Goal: Task Accomplishment & Management: Use online tool/utility

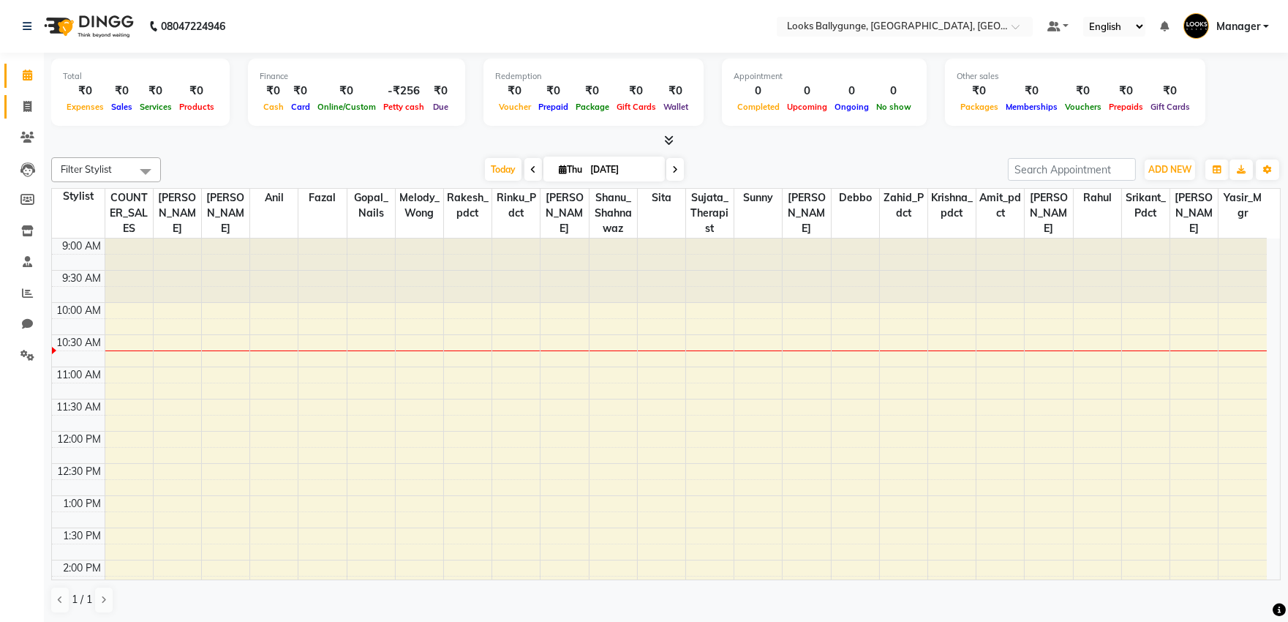
click at [10, 116] on link "Invoice" at bounding box center [21, 107] width 35 height 24
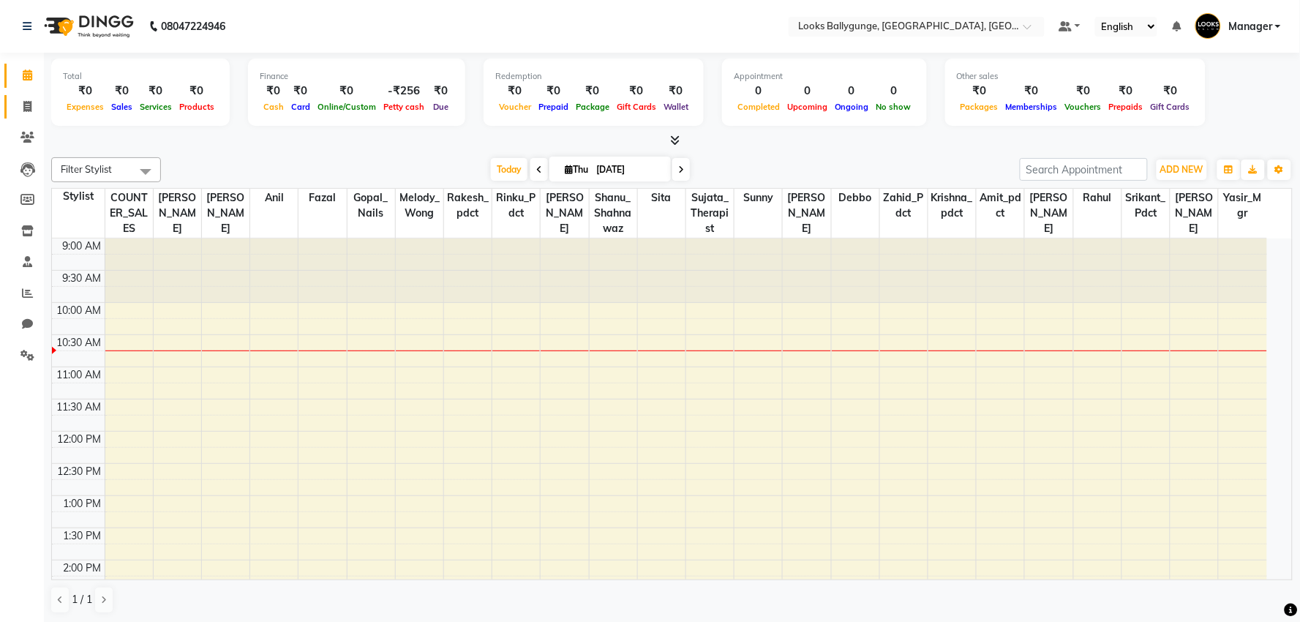
select select "6477"
select select "service"
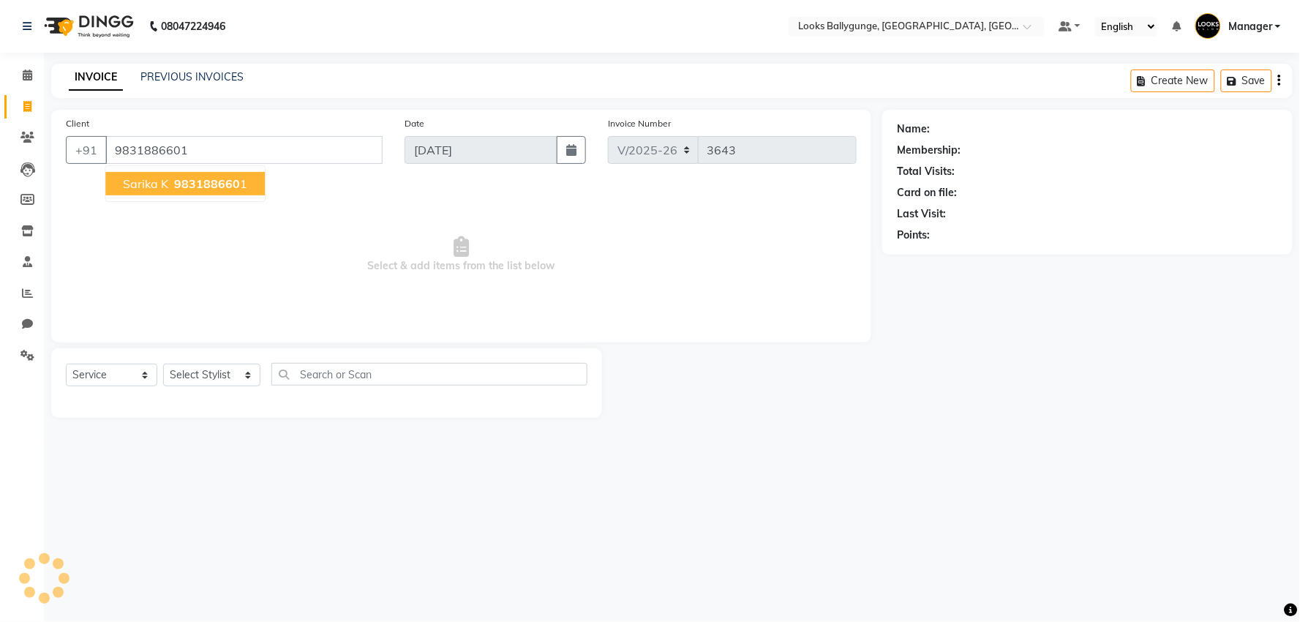
type input "9831886601"
select select "1: Object"
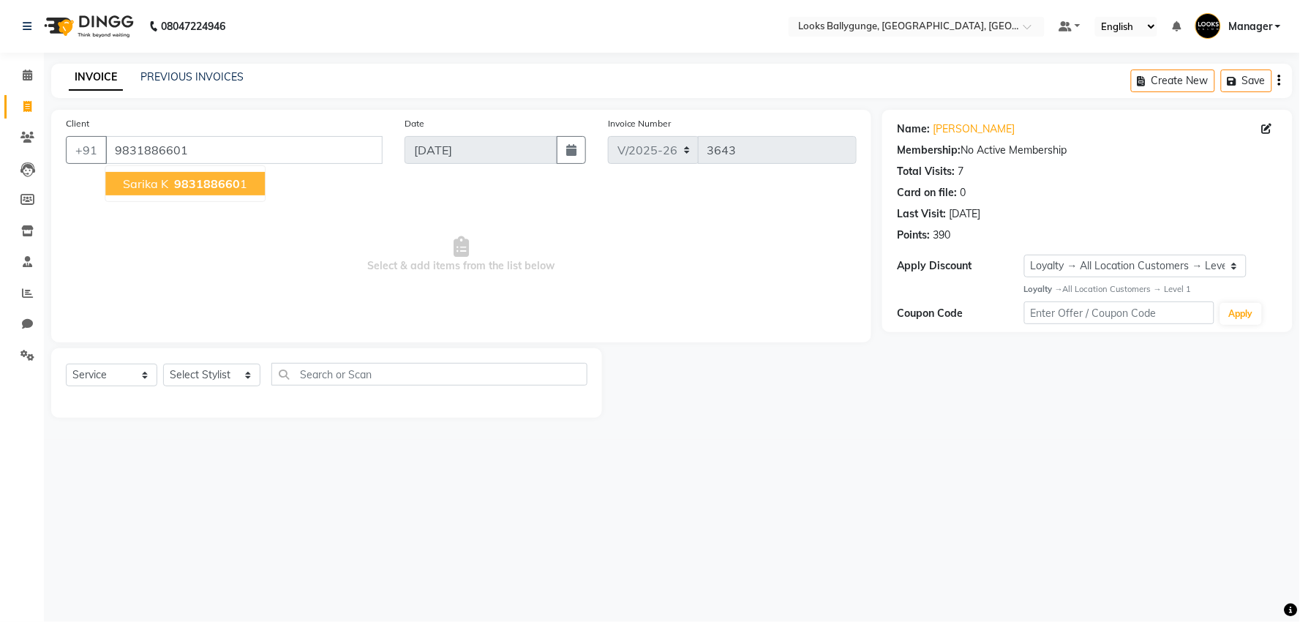
click at [144, 172] on button "sarika k 983188660 1" at bounding box center [184, 183] width 159 height 23
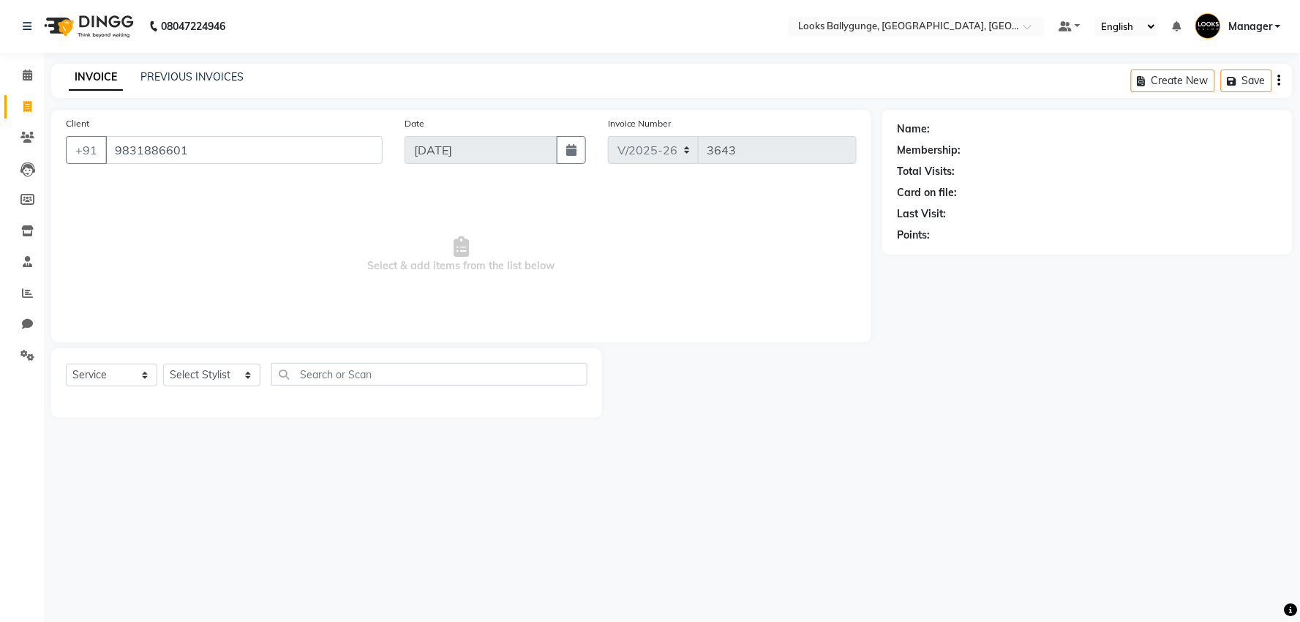
select select "1: Object"
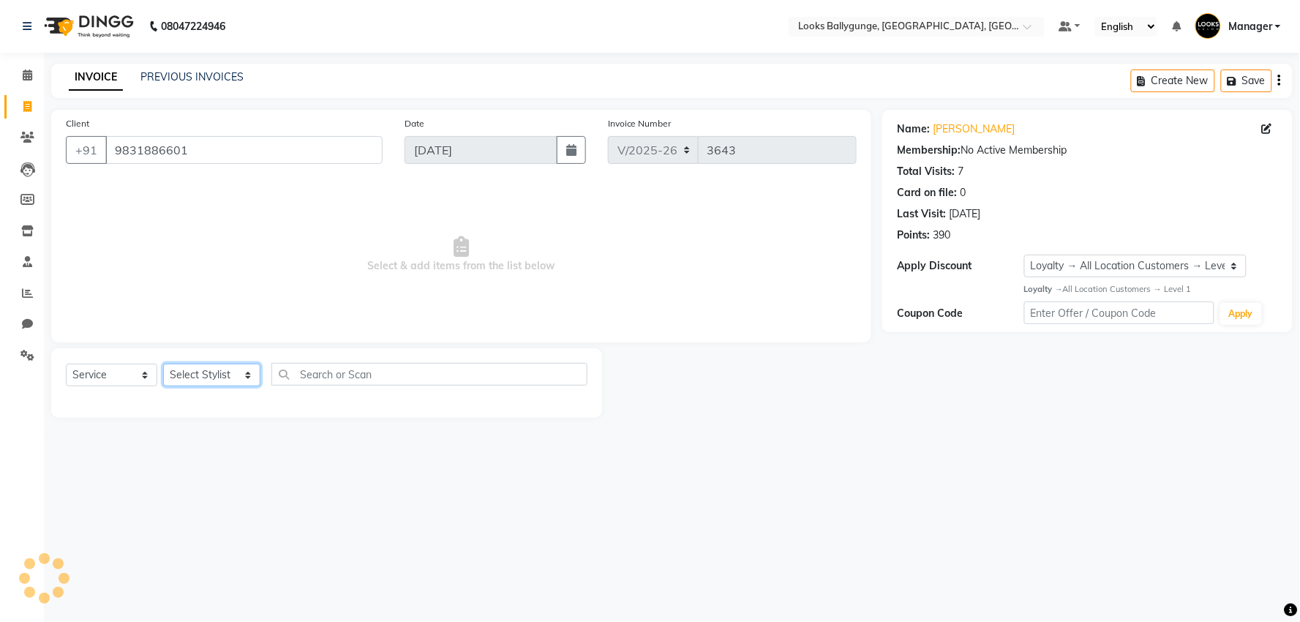
click at [187, 377] on select "Select Stylist Ali_Stylist amit_pdct anil Ayush Sahu COUNTER_SALES Debbo Fazal …" at bounding box center [211, 374] width 97 height 23
select select "50051"
click at [163, 364] on select "Select Stylist Ali_Stylist amit_pdct anil Ayush Sahu COUNTER_SALES Debbo Fazal …" at bounding box center [211, 374] width 97 height 23
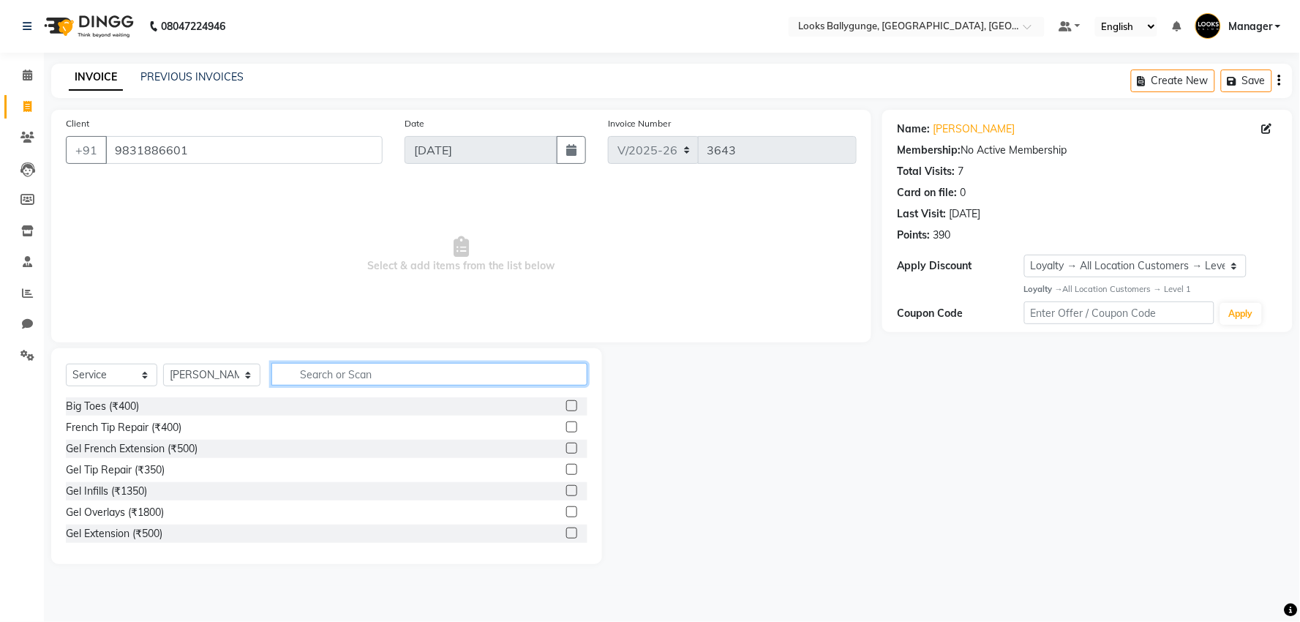
click at [310, 385] on input "text" at bounding box center [429, 374] width 316 height 23
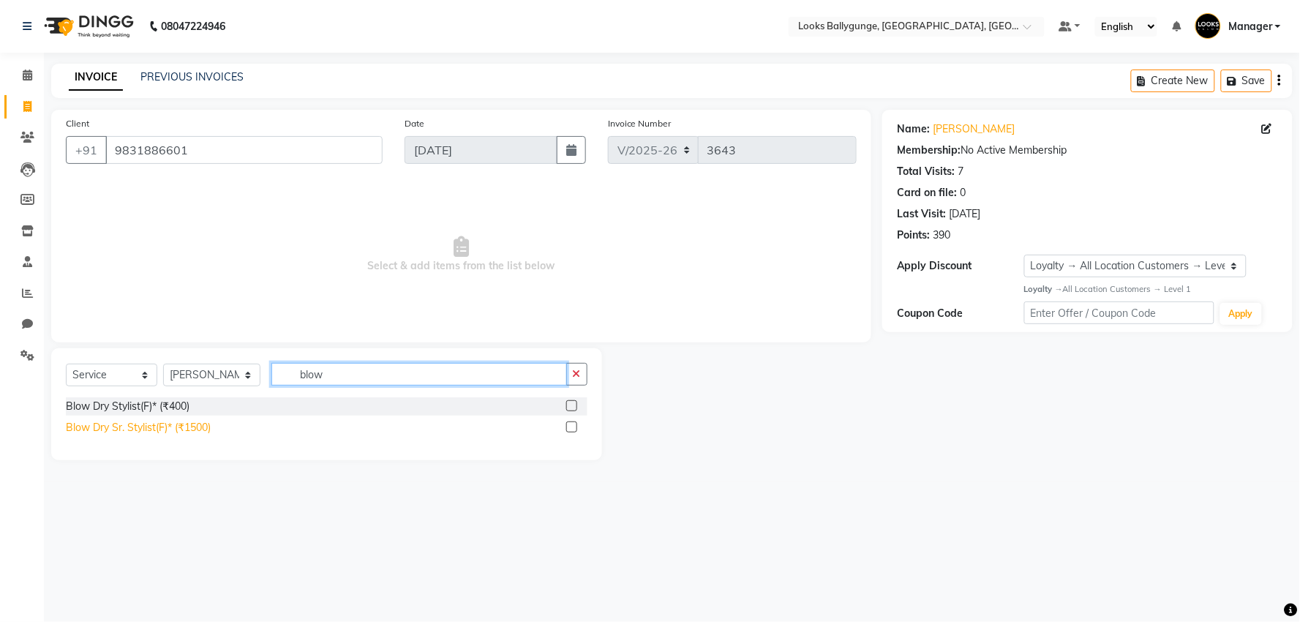
type input "blow"
click at [184, 422] on div "Blow Dry Sr. Stylist(F)* (₹1500)" at bounding box center [138, 427] width 145 height 15
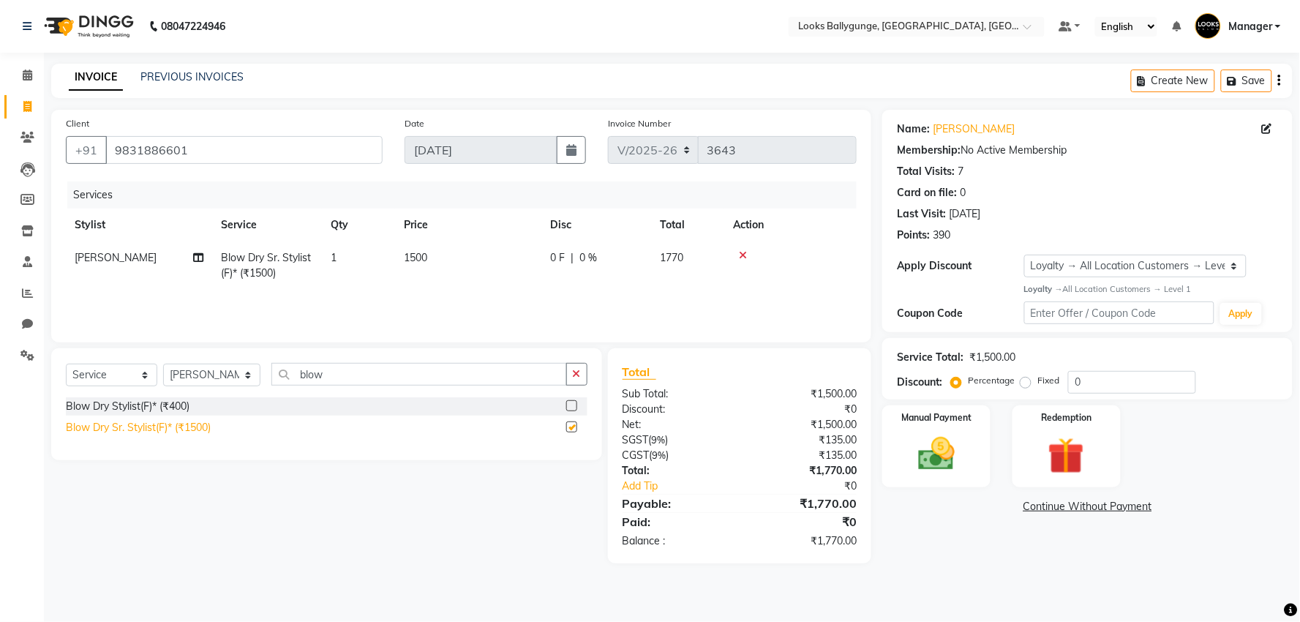
checkbox input "false"
click at [933, 423] on div "Manual Payment" at bounding box center [936, 446] width 113 height 85
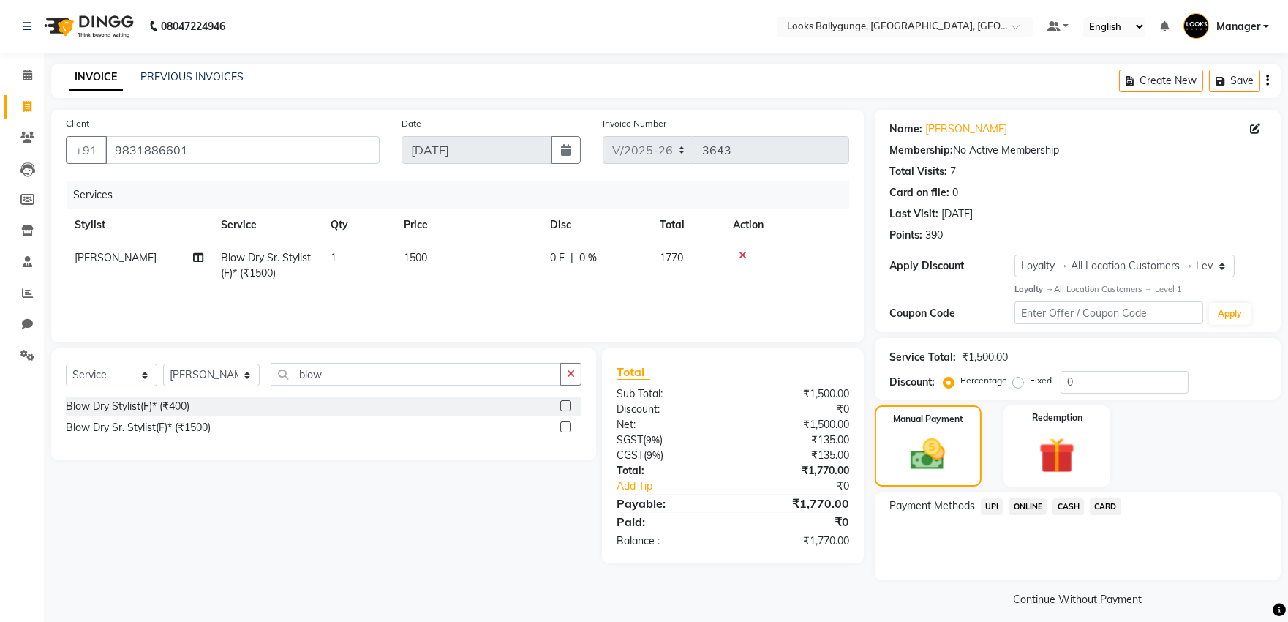
click at [1059, 505] on span "CASH" at bounding box center [1067, 506] width 31 height 17
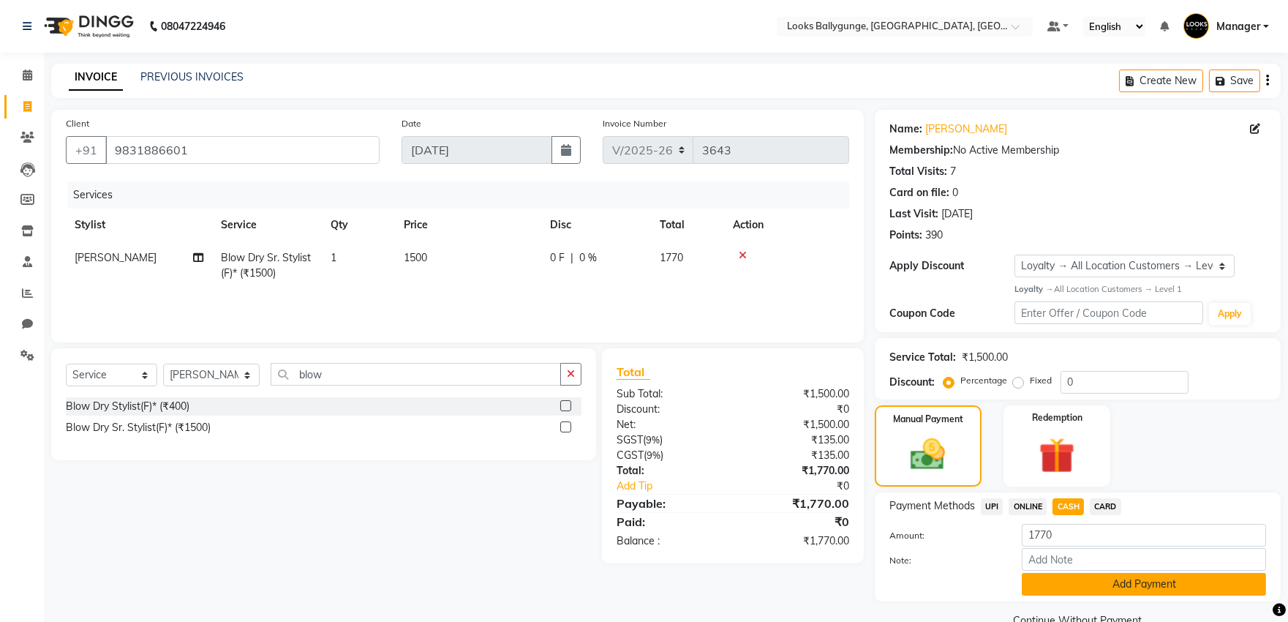
click at [1059, 586] on button "Add Payment" at bounding box center [1144, 584] width 244 height 23
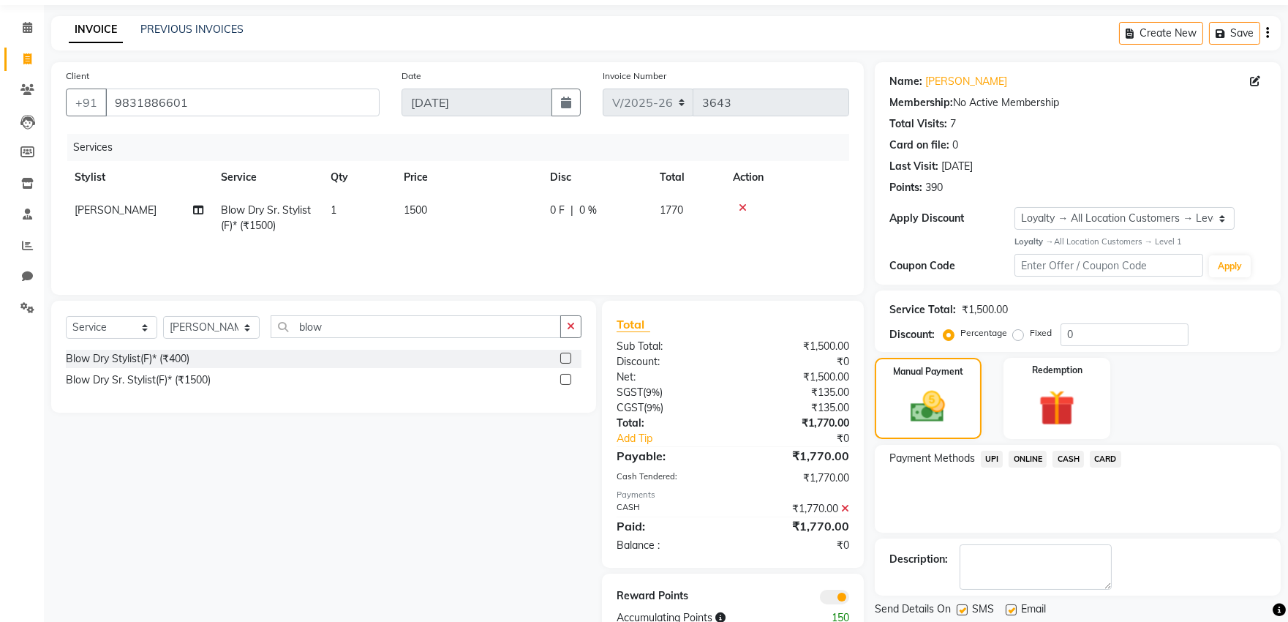
scroll to position [92, 0]
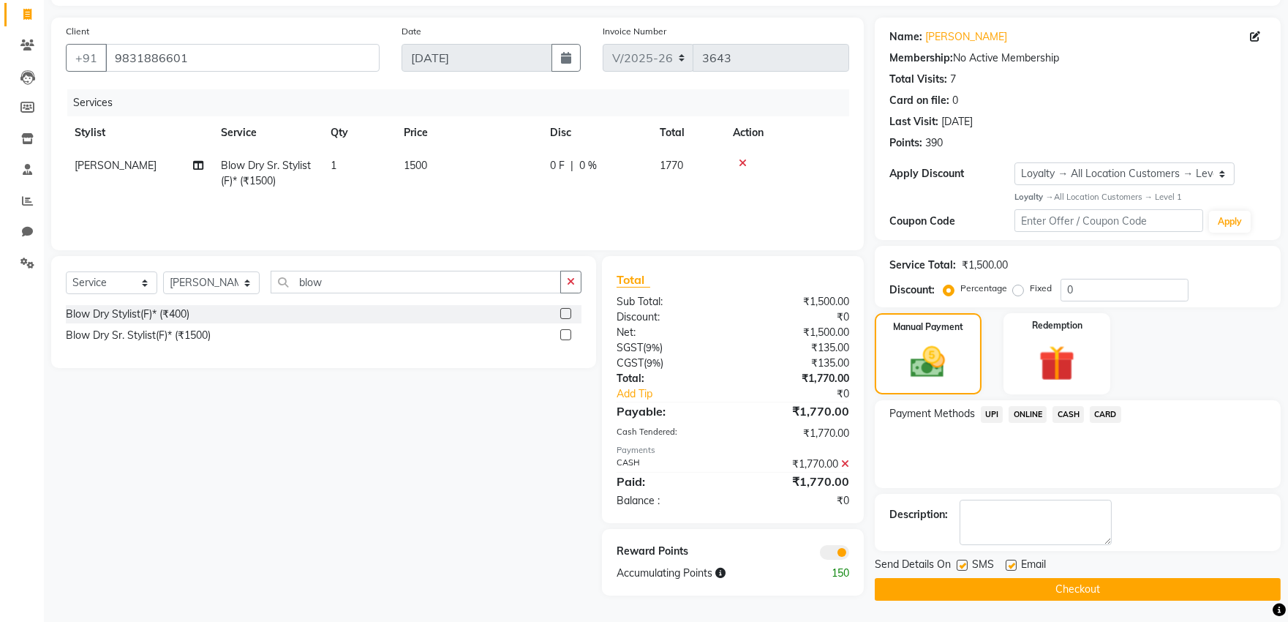
click at [1051, 583] on button "Checkout" at bounding box center [1078, 589] width 406 height 23
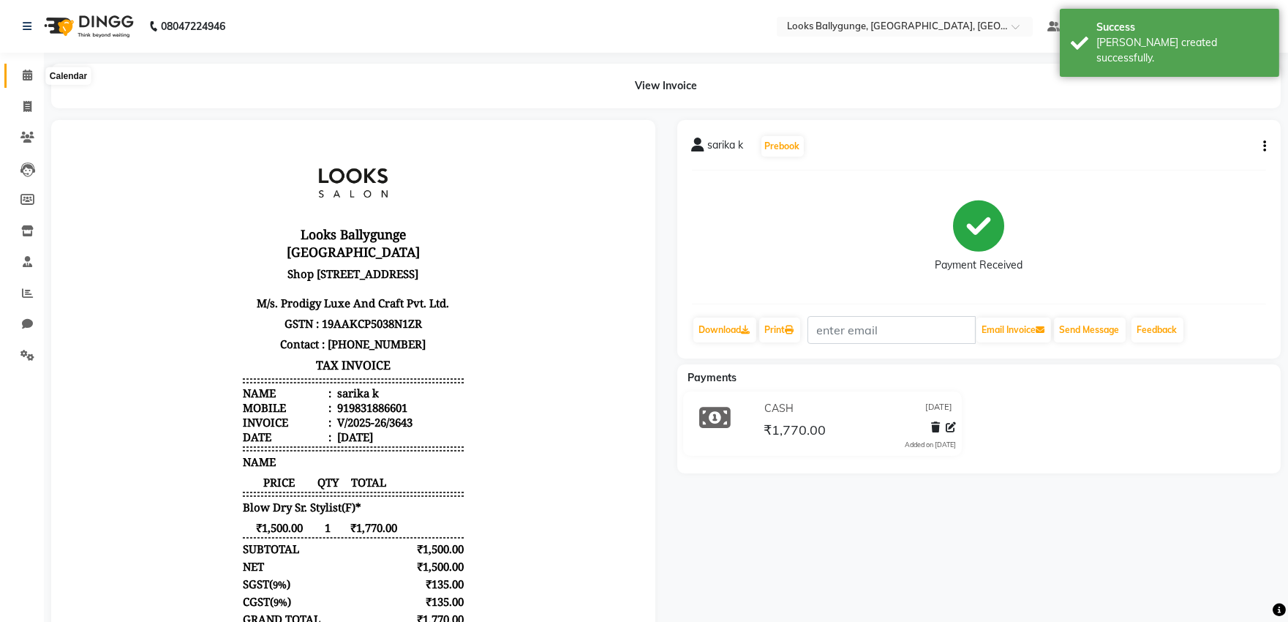
click at [34, 75] on span at bounding box center [28, 75] width 26 height 17
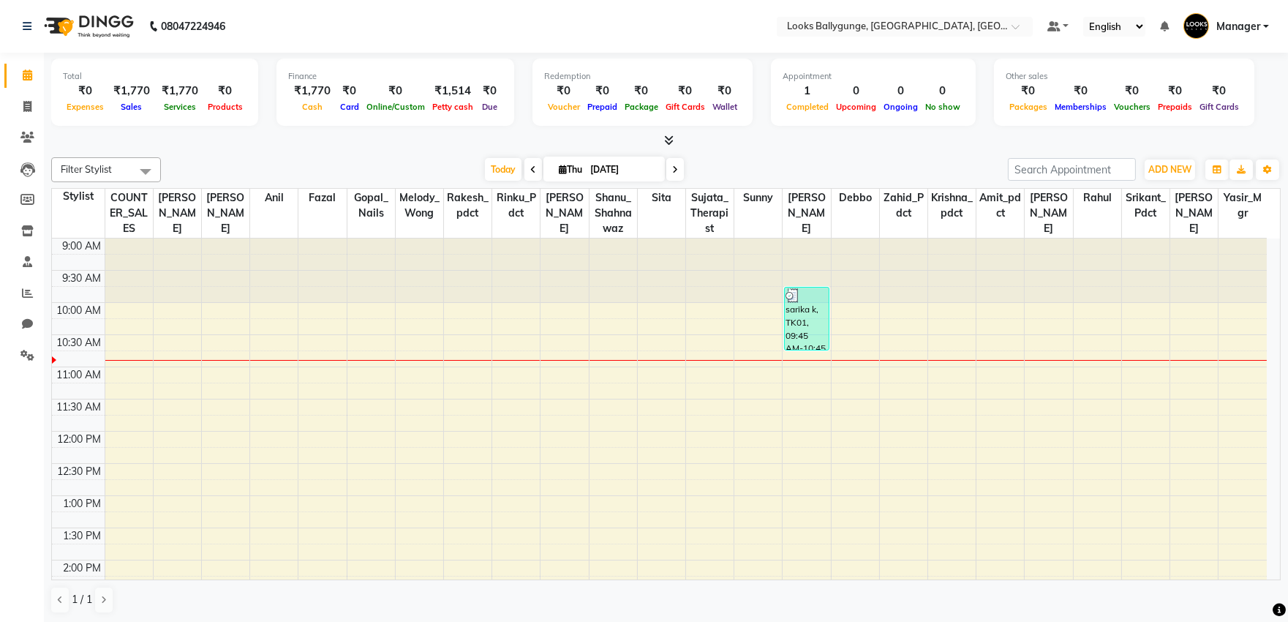
drag, startPoint x: 0, startPoint y: 267, endPoint x: 12, endPoint y: 214, distance: 54.8
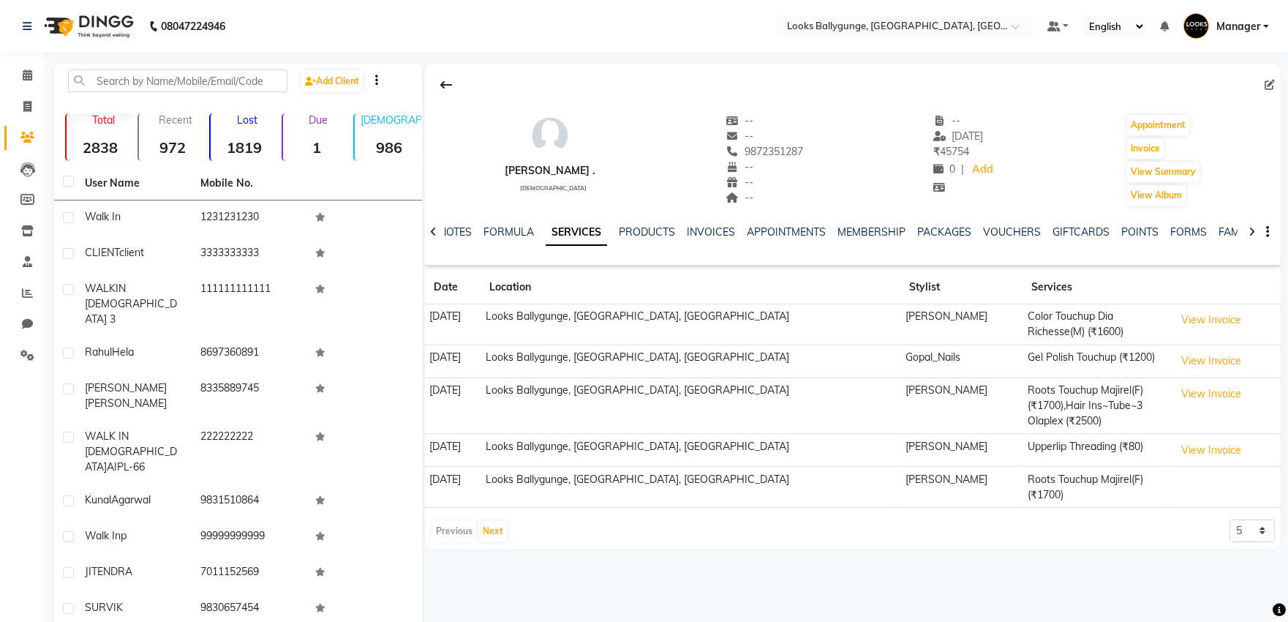
drag, startPoint x: 163, startPoint y: 101, endPoint x: 164, endPoint y: 85, distance: 16.1
click at [165, 85] on div "Add Client" at bounding box center [238, 86] width 362 height 34
drag, startPoint x: 80, startPoint y: 74, endPoint x: 86, endPoint y: 59, distance: 16.2
click at [86, 59] on div "08047224946 Select Location × Looks Ballygunge, Kolkata, Kolkata Default Panel …" at bounding box center [644, 345] width 1288 height 690
click at [83, 54] on div "08047224946 Select Location × Looks Ballygunge, Kolkata, Kolkata Default Panel …" at bounding box center [644, 345] width 1288 height 690
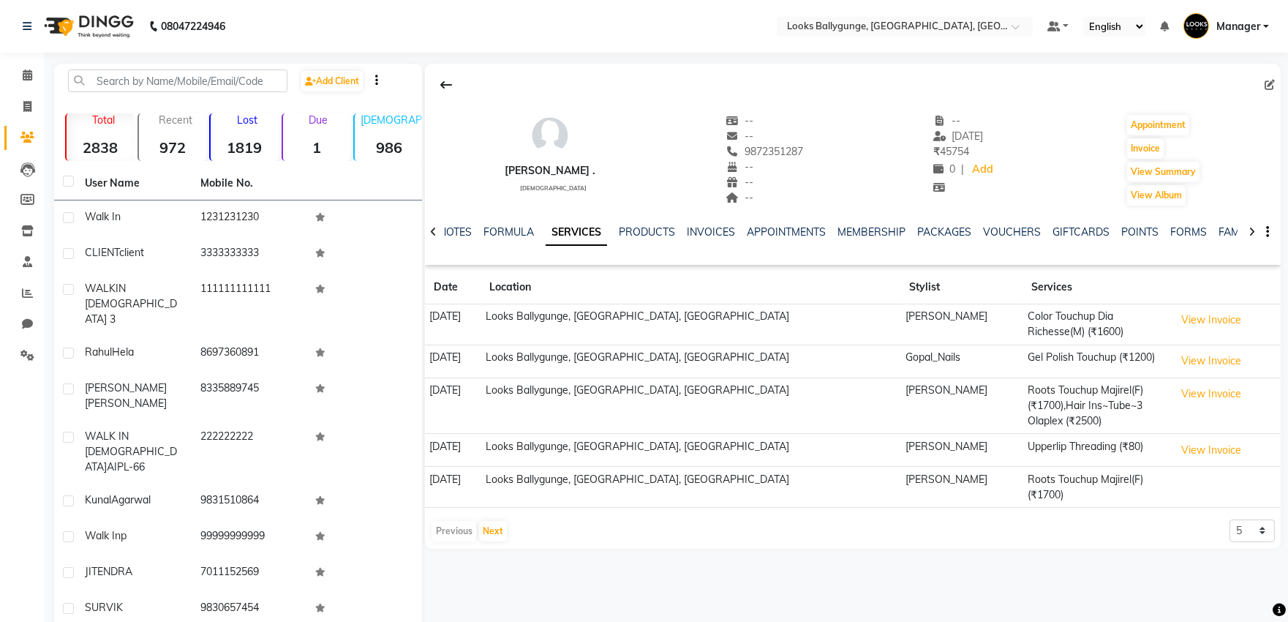
click at [89, 39] on img at bounding box center [87, 26] width 100 height 41
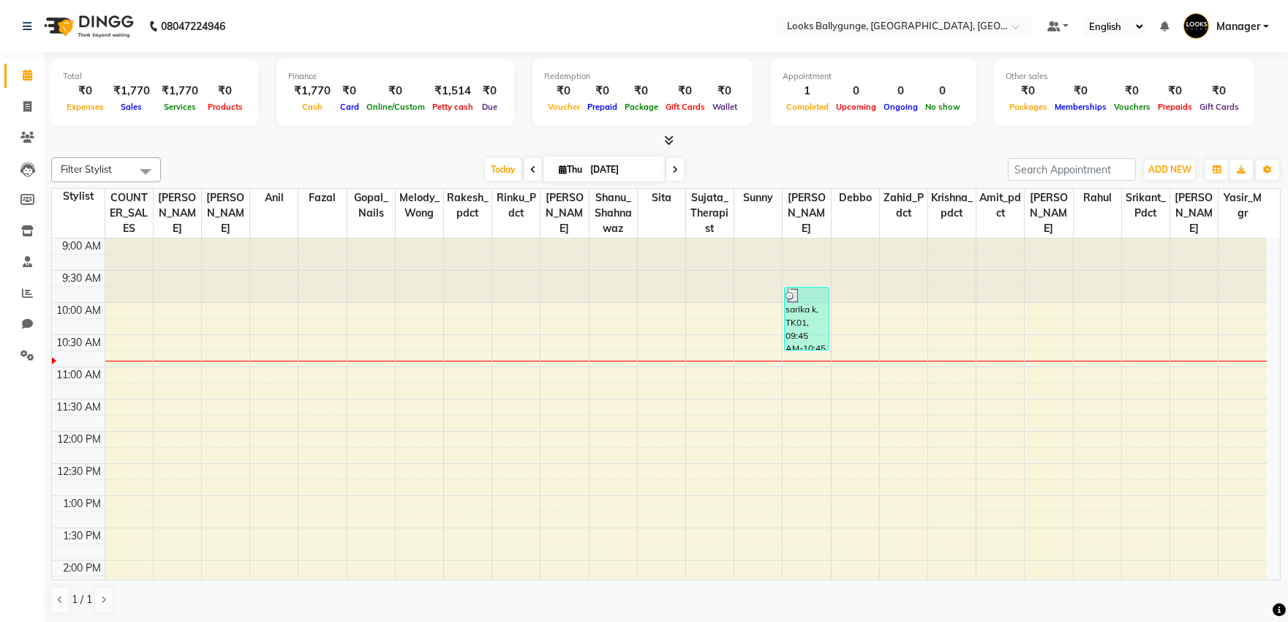
scroll to position [1, 0]
click at [76, 48] on nav "08047224946 Select Location × Looks Ballygunge, Kolkata, Kolkata Default Panel …" at bounding box center [644, 25] width 1288 height 53
click at [78, 46] on nav "08047224946 Select Location × Looks Ballygunge, Kolkata, Kolkata Default Panel …" at bounding box center [644, 25] width 1288 height 53
click at [81, 45] on img at bounding box center [87, 25] width 100 height 41
click at [79, 48] on nav "08047224946 Select Location × Looks Ballygunge, Kolkata, Kolkata Default Panel …" at bounding box center [644, 25] width 1288 height 53
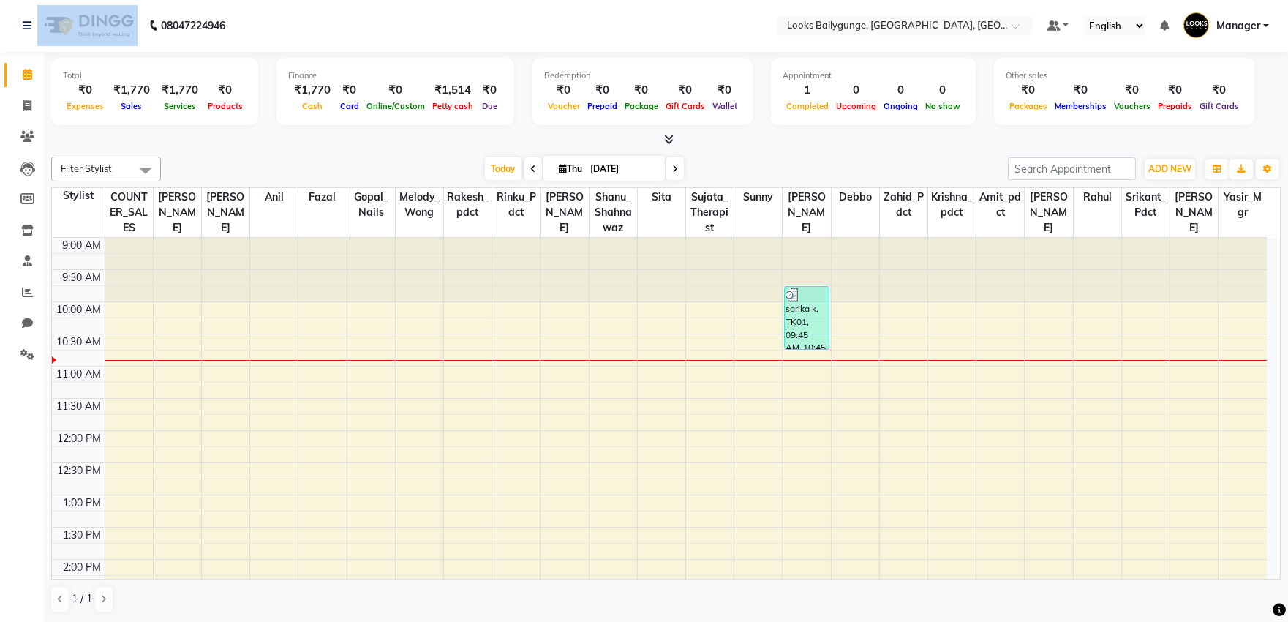
click at [79, 48] on nav "08047224946 Select Location × Looks Ballygunge, Kolkata, Kolkata Default Panel …" at bounding box center [644, 25] width 1288 height 53
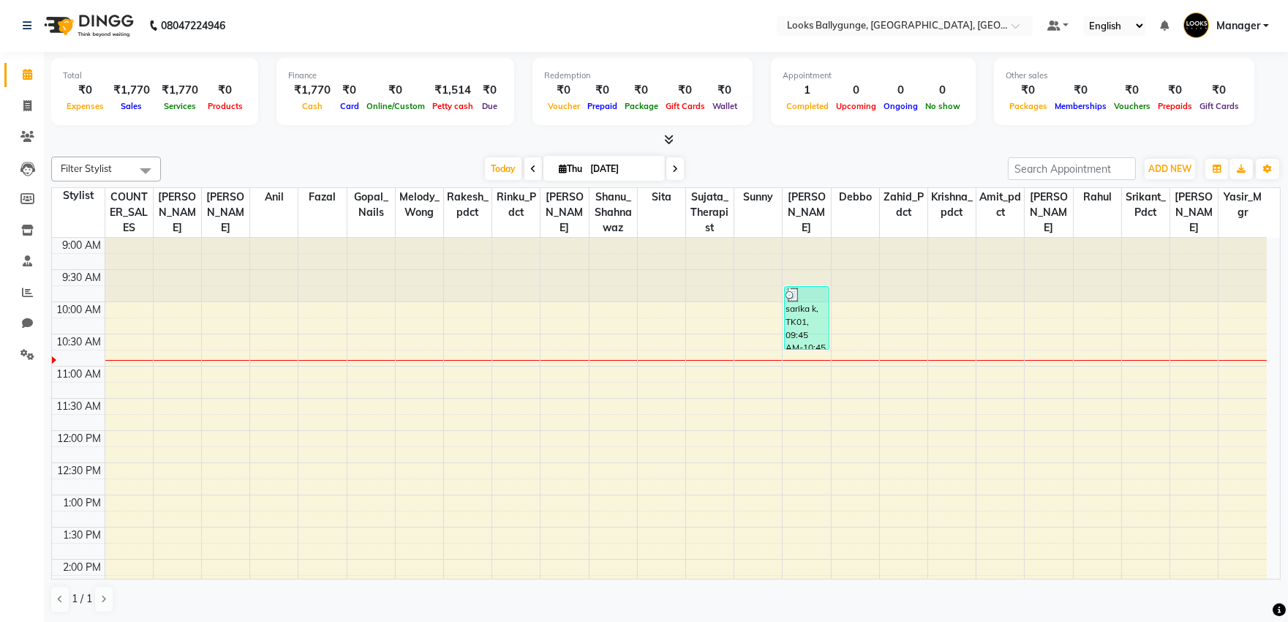
drag, startPoint x: 79, startPoint y: 48, endPoint x: 86, endPoint y: 44, distance: 7.9
click at [84, 46] on nav "08047224946 Select Location × Looks Ballygunge, Kolkata, Kolkata Default Panel …" at bounding box center [644, 25] width 1288 height 53
click at [83, 49] on nav "08047224946 Select Location × Looks Ballygunge, Kolkata, Kolkata Default Panel …" at bounding box center [644, 26] width 1288 height 53
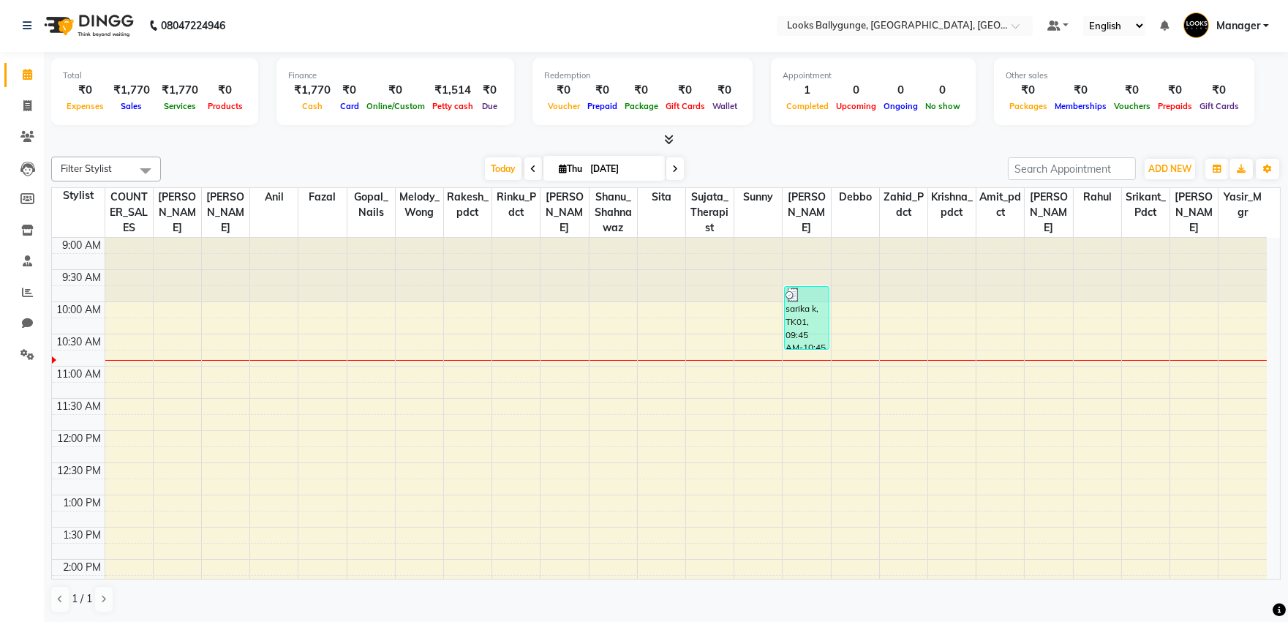
click at [48, 23] on img at bounding box center [87, 25] width 100 height 41
click at [20, 50] on nav "08047224946 Select Location × Looks Ballygunge, Kolkata, Kolkata Default Panel …" at bounding box center [644, 26] width 1288 height 53
drag, startPoint x: 20, startPoint y: 50, endPoint x: 23, endPoint y: -71, distance: 120.7
click at [23, 0] on html "08047224946 Select Location × Looks Ballygunge, Kolkata, Kolkata Default Panel …" at bounding box center [644, 311] width 1288 height 622
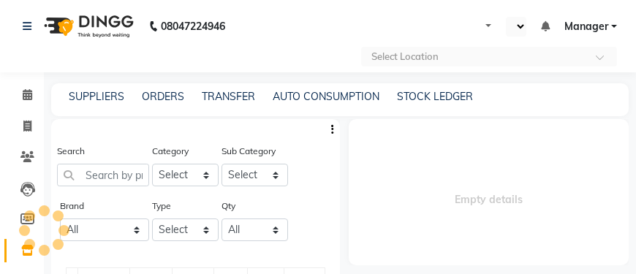
select select "en"
